Goal: Contribute content

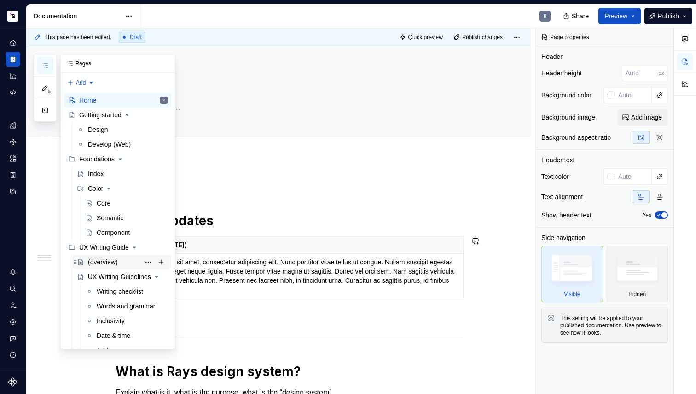
scroll to position [246, 0]
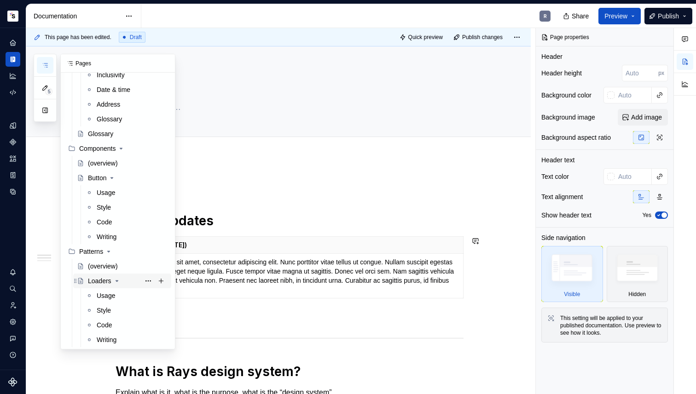
click at [101, 280] on div "Loaders" at bounding box center [99, 281] width 23 height 9
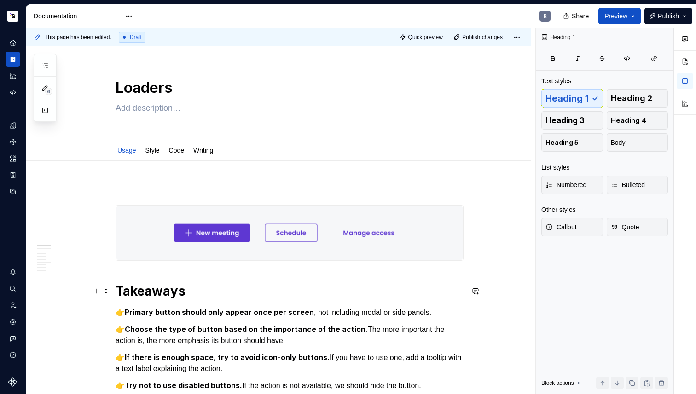
click at [138, 297] on h1 "Takeaways" at bounding box center [290, 291] width 348 height 17
click at [142, 186] on p "To enrich screen reader interactions, please activate Accessibility in Grammarl…" at bounding box center [290, 188] width 348 height 11
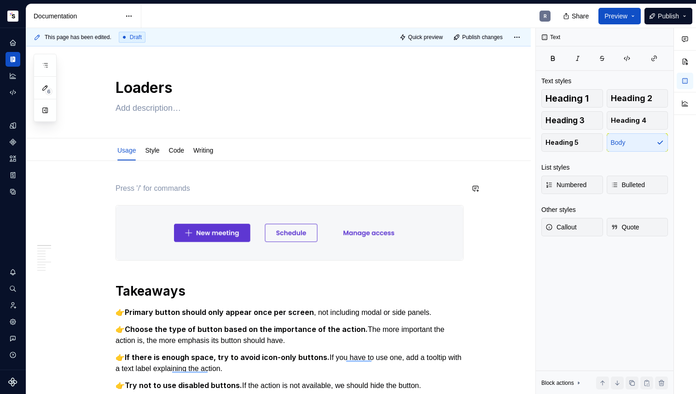
type textarea "*"
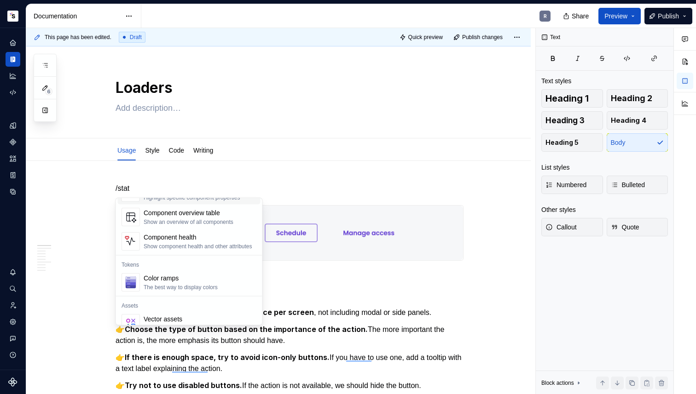
scroll to position [44, 0]
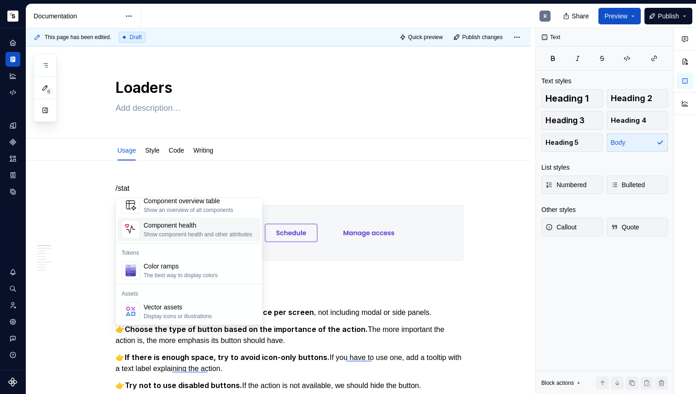
click at [195, 232] on div "Show component health and other attributes" at bounding box center [198, 234] width 109 height 7
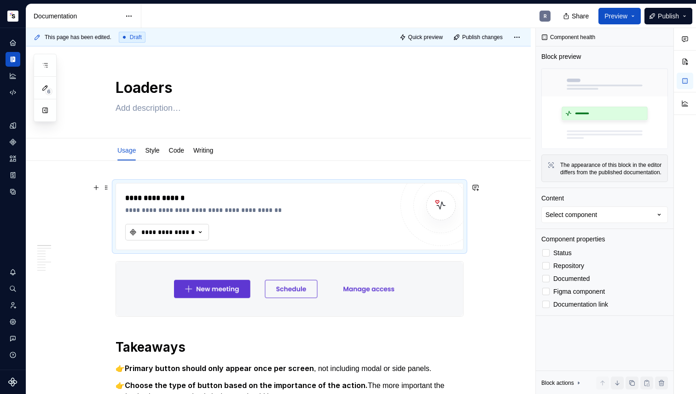
click at [169, 235] on div "**********" at bounding box center [167, 232] width 55 height 9
click at [163, 234] on div "**********" at bounding box center [167, 232] width 55 height 9
click at [106, 187] on span at bounding box center [106, 187] width 7 height 13
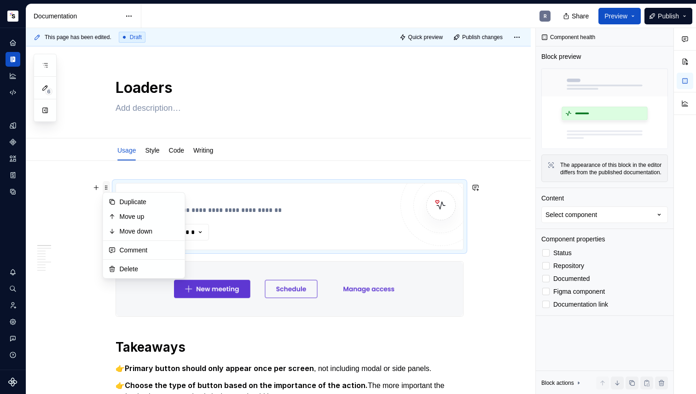
click at [106, 187] on span at bounding box center [106, 187] width 7 height 13
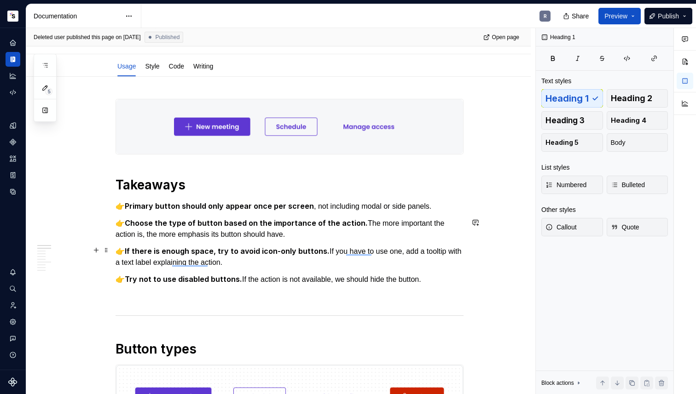
scroll to position [89, 0]
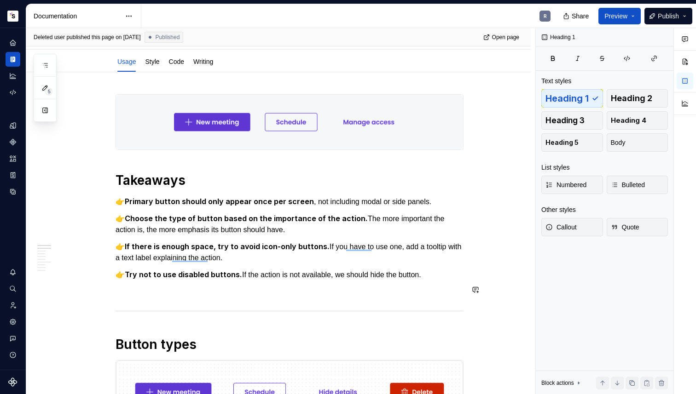
click at [127, 293] on p "To enrich screen reader interactions, please activate Accessibility in Grammarl…" at bounding box center [290, 291] width 348 height 11
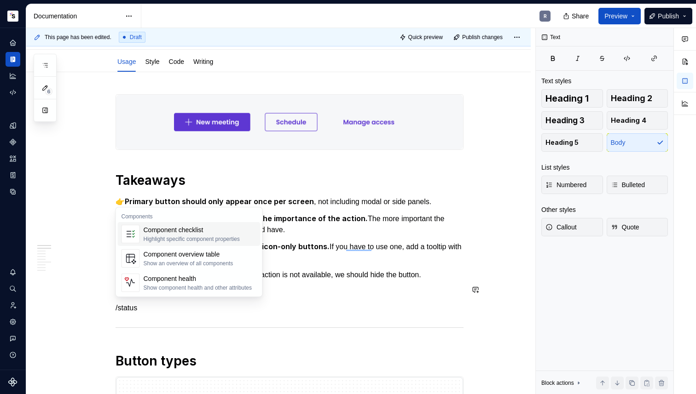
click at [153, 245] on span "Component checklist Highlight specific component properties" at bounding box center [189, 234] width 143 height 24
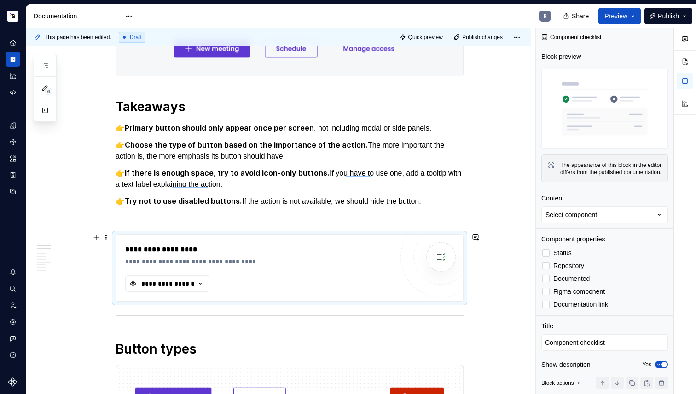
scroll to position [195, 0]
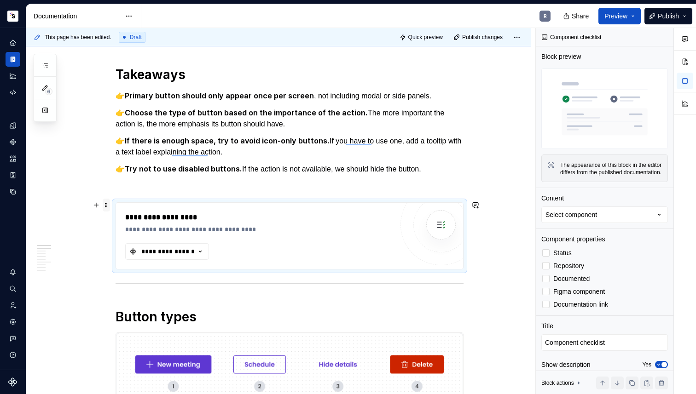
click at [106, 205] on span at bounding box center [106, 205] width 7 height 13
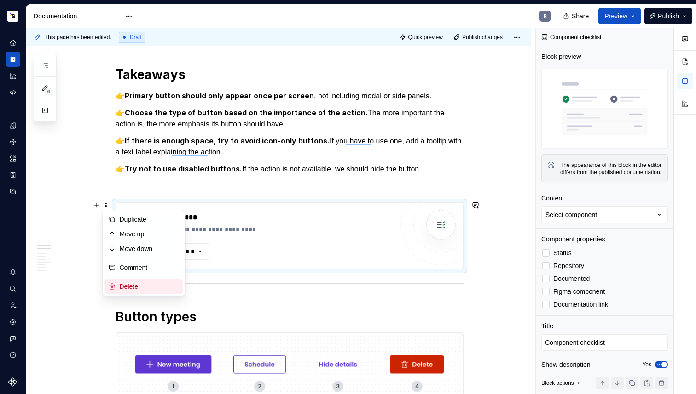
click at [142, 282] on div "Delete" at bounding box center [150, 286] width 60 height 9
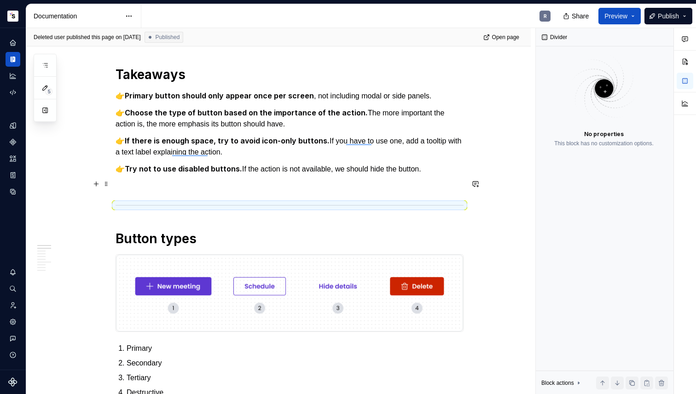
click at [139, 185] on p "To enrich screen reader interactions, please activate Accessibility in Grammarl…" at bounding box center [290, 185] width 348 height 11
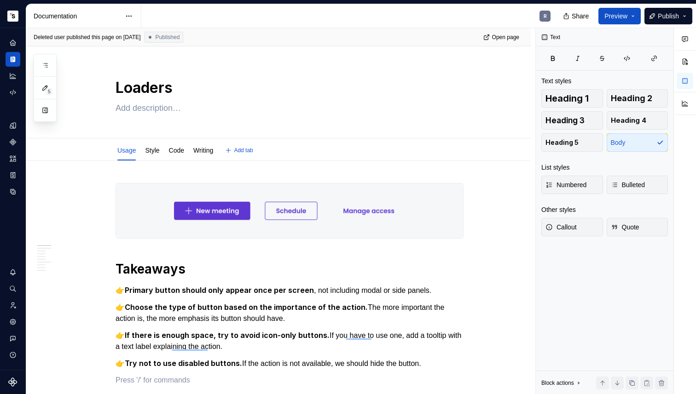
scroll to position [0, 0]
click at [184, 288] on strong "Primary button should only appear once per screen" at bounding box center [219, 290] width 189 height 9
type textarea "*"
